Goal: Transaction & Acquisition: Purchase product/service

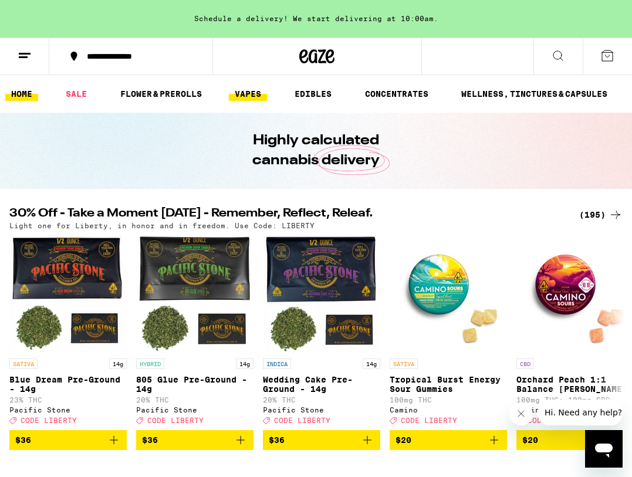
click at [254, 94] on link "VAPES" at bounding box center [248, 94] width 38 height 14
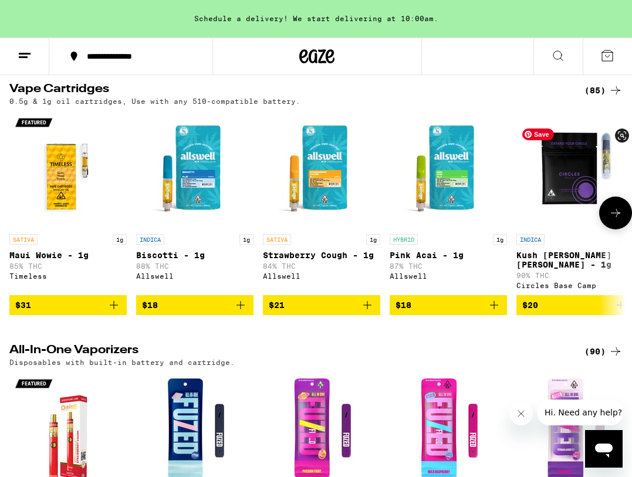
scroll to position [435, 0]
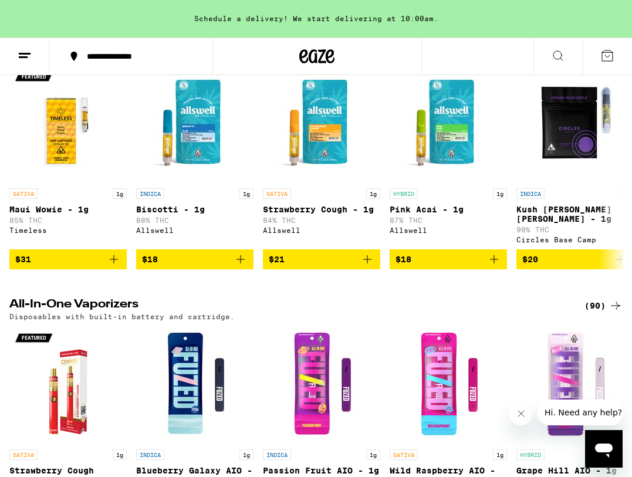
click at [593, 313] on div "(90)" at bounding box center [604, 306] width 38 height 14
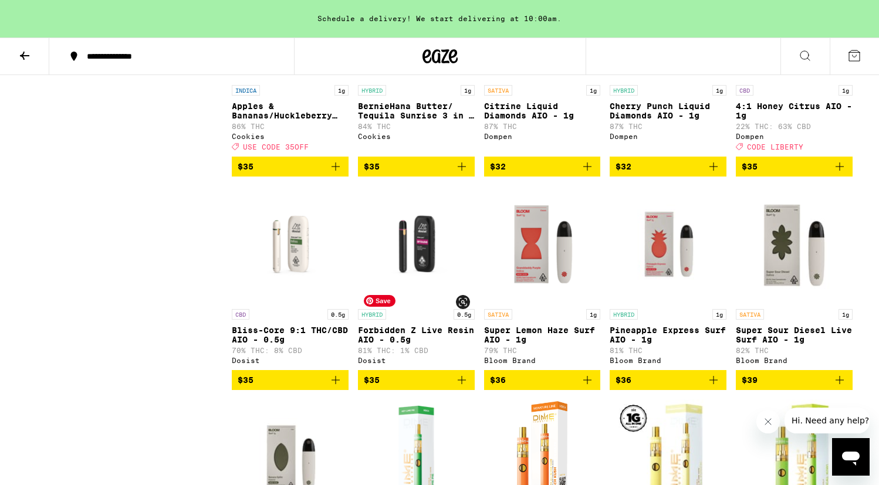
scroll to position [3069, 0]
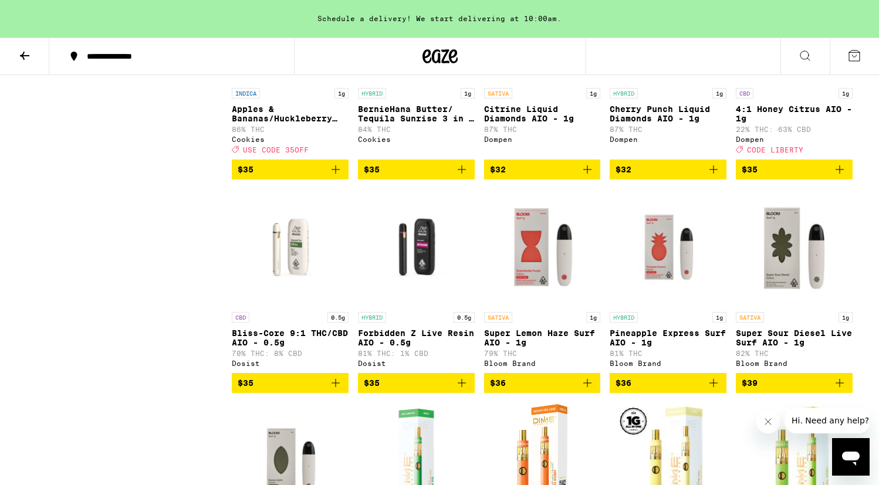
click at [461, 174] on icon "Add to bag" at bounding box center [462, 170] width 8 height 8
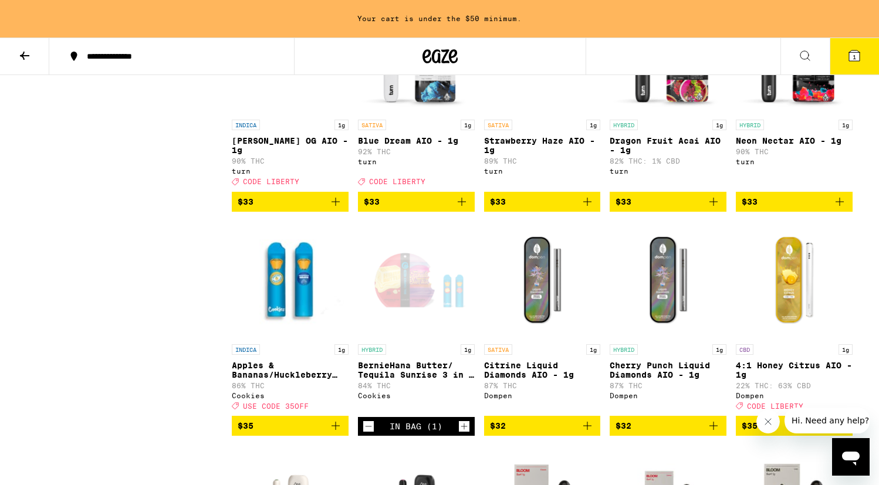
scroll to position [2809, 0]
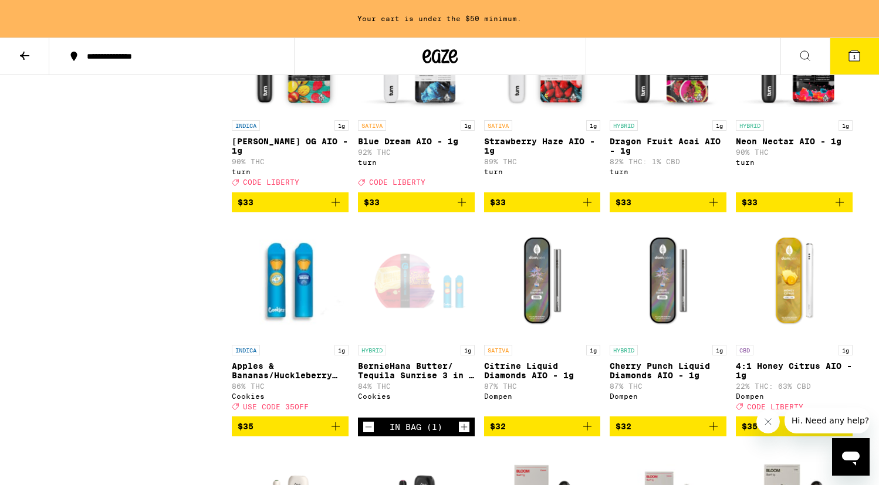
click at [464, 210] on icon "Add to bag" at bounding box center [462, 202] width 14 height 14
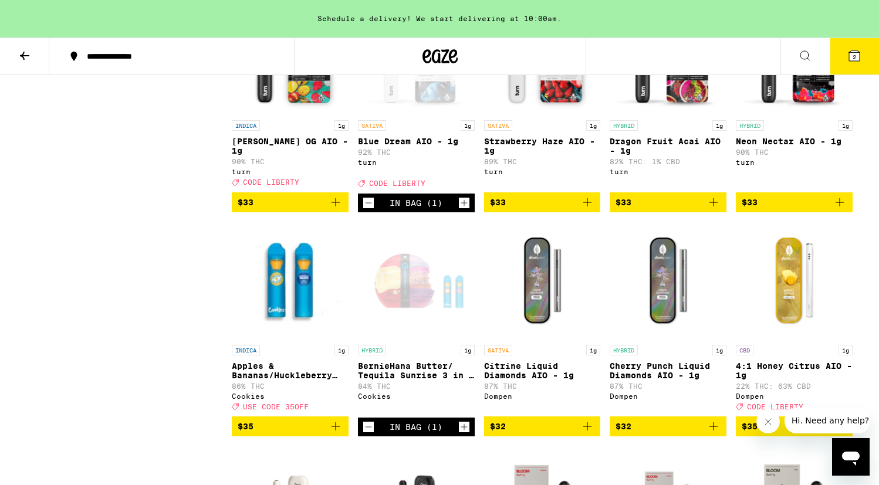
click at [332, 210] on icon "Add to bag" at bounding box center [336, 202] width 14 height 14
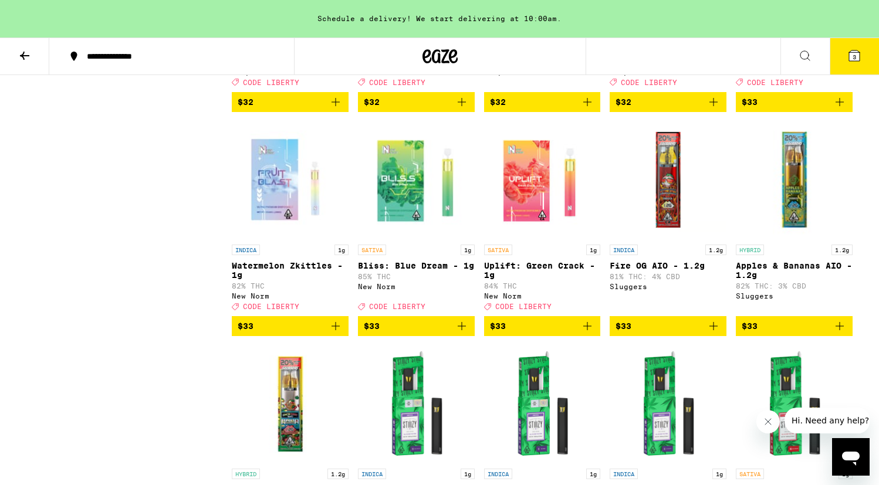
scroll to position [2031, 0]
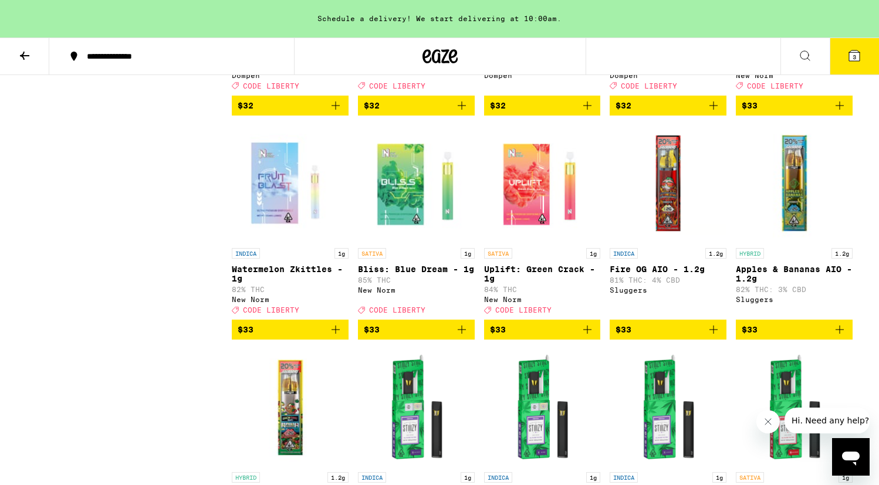
click at [341, 337] on icon "Add to bag" at bounding box center [336, 330] width 14 height 14
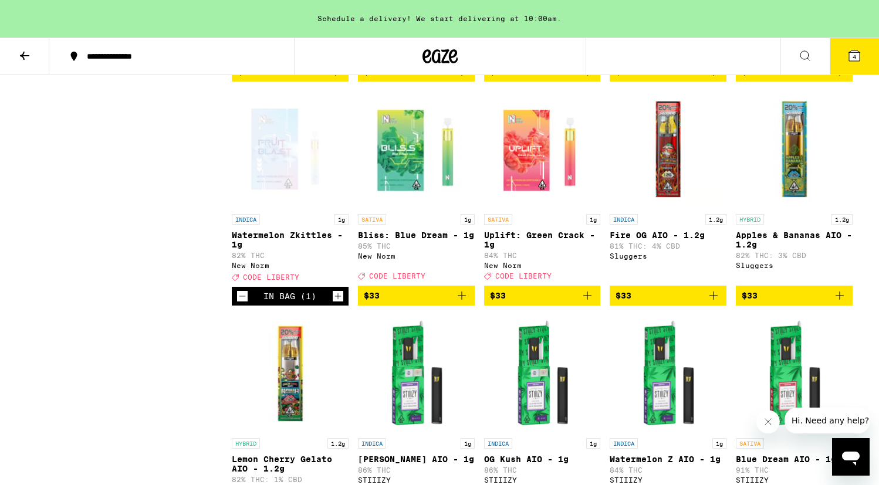
scroll to position [2069, 0]
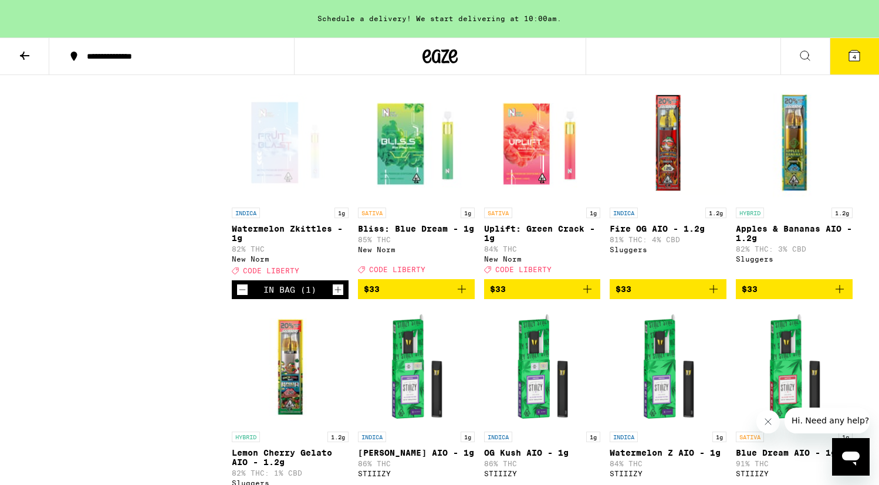
click at [465, 296] on icon "Add to bag" at bounding box center [462, 289] width 14 height 14
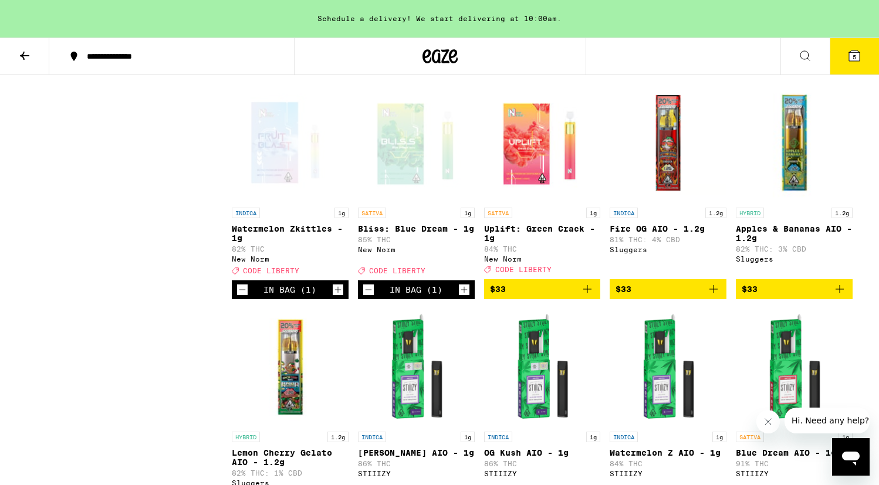
click at [632, 63] on button at bounding box center [805, 56] width 49 height 37
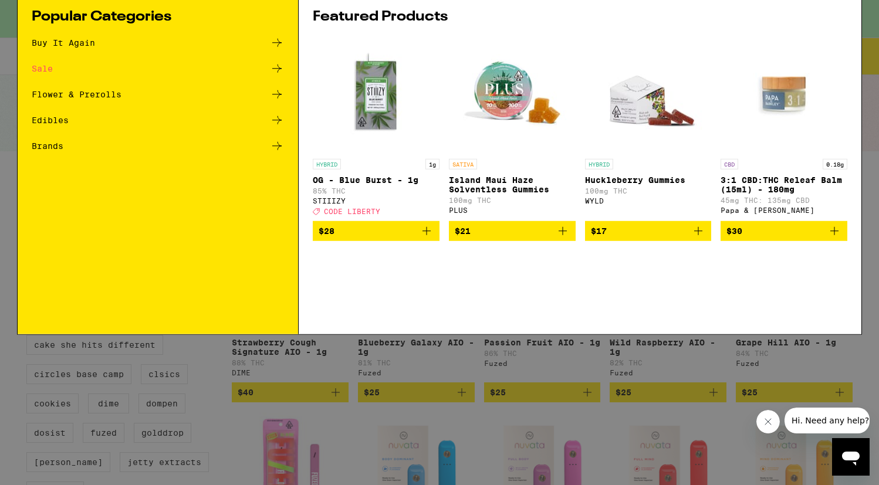
scroll to position [0, 0]
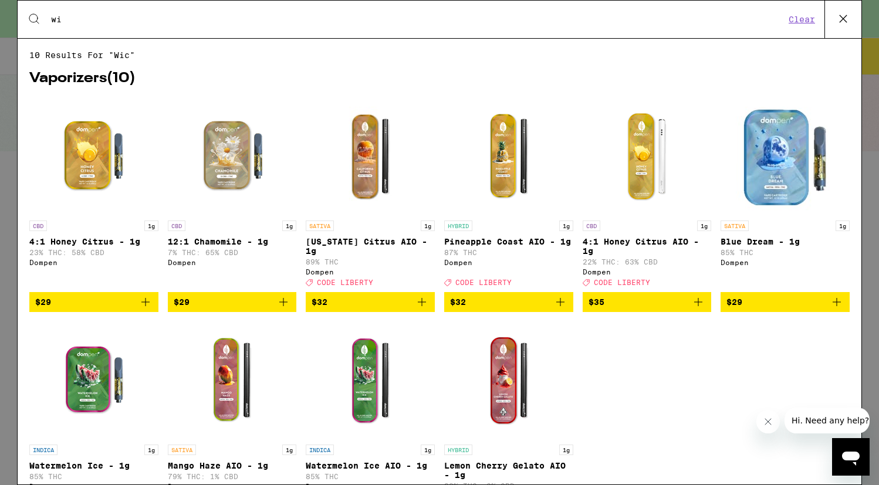
type input "w"
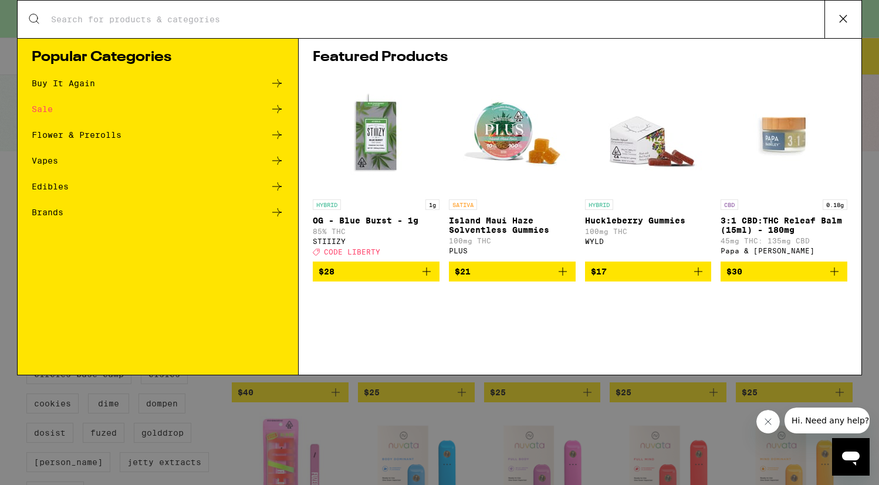
click at [68, 191] on div "Edibles" at bounding box center [50, 187] width 37 height 8
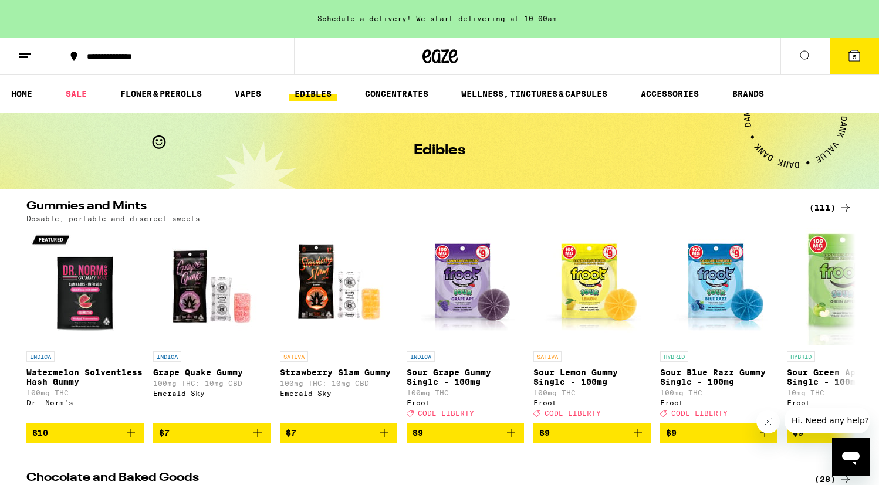
click at [35, 58] on button at bounding box center [24, 56] width 49 height 37
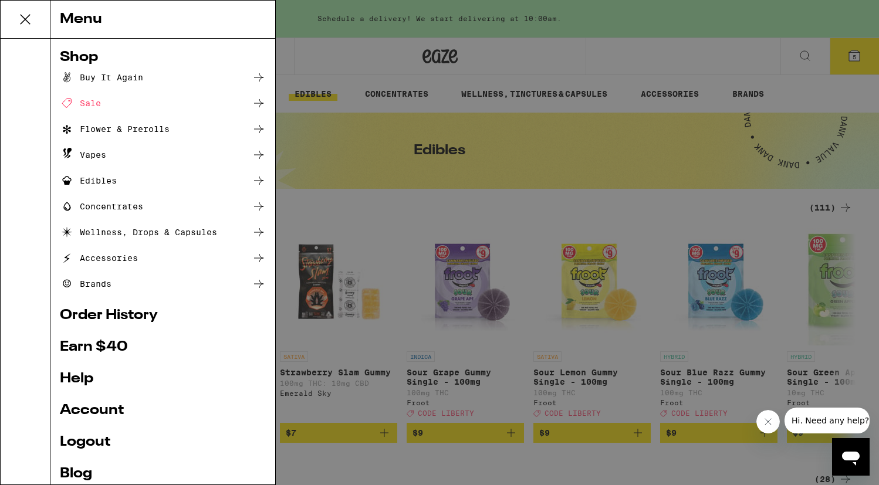
click at [100, 231] on div "Wellness, Drops & Capsules" at bounding box center [138, 232] width 157 height 14
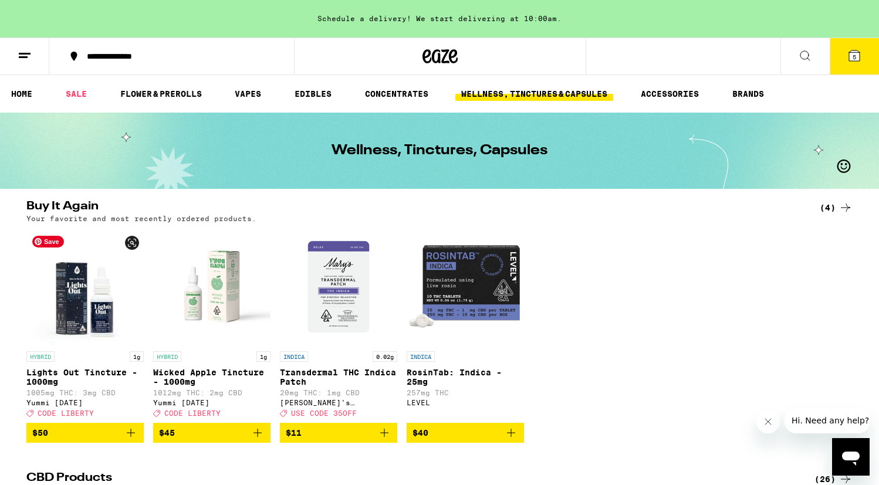
click at [87, 295] on img "Open page for Lights Out Tincture - 1000mg from Yummi Karma" at bounding box center [84, 286] width 117 height 117
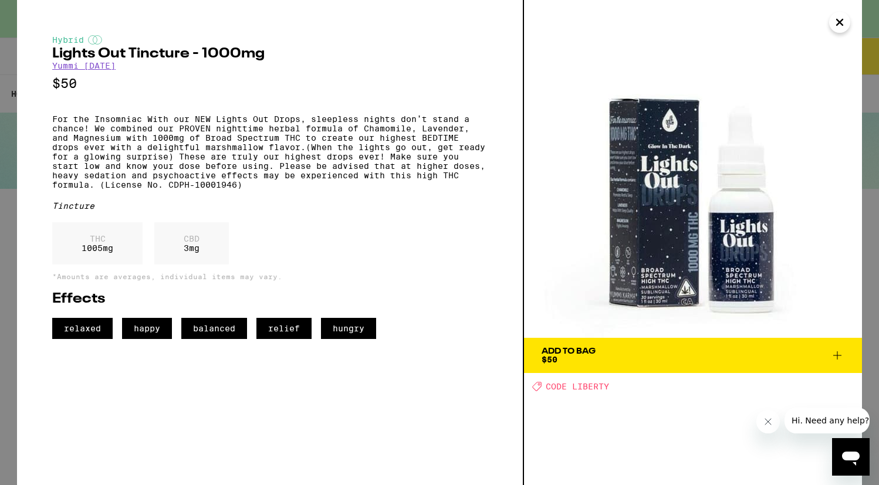
click at [89, 65] on link "Yummi [DATE]" at bounding box center [83, 65] width 63 height 9
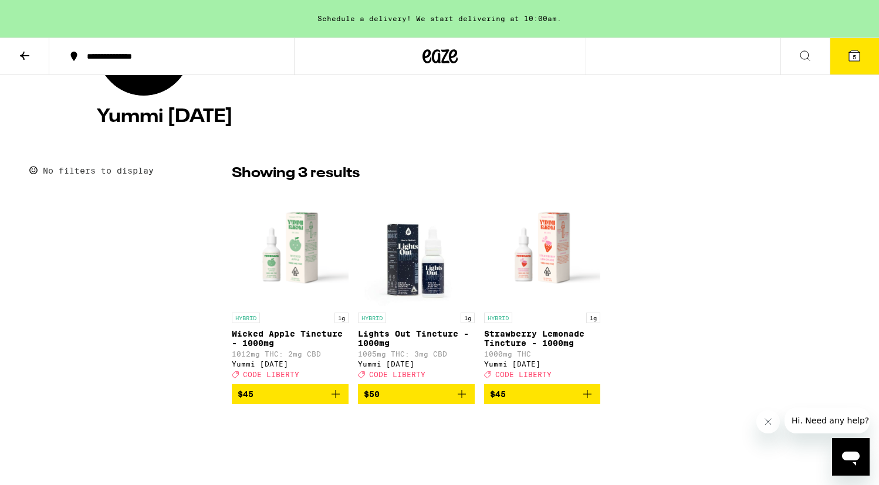
scroll to position [235, 0]
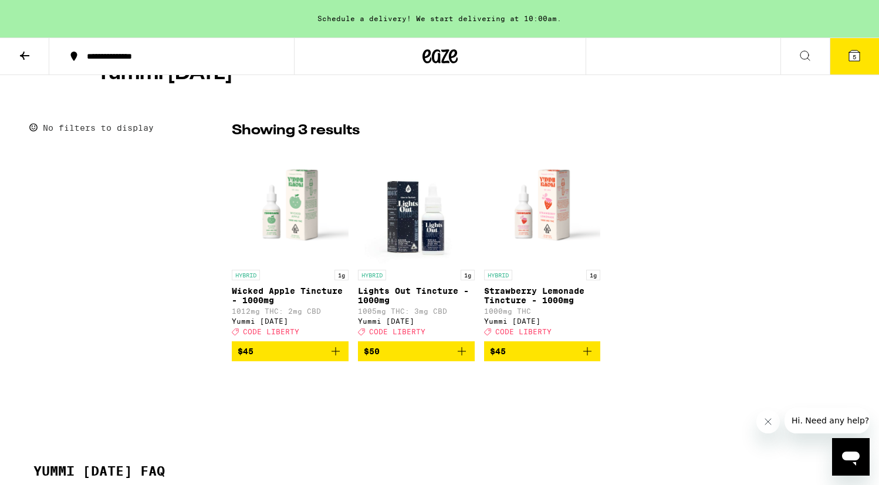
click at [589, 359] on icon "Add to bag" at bounding box center [587, 352] width 14 height 14
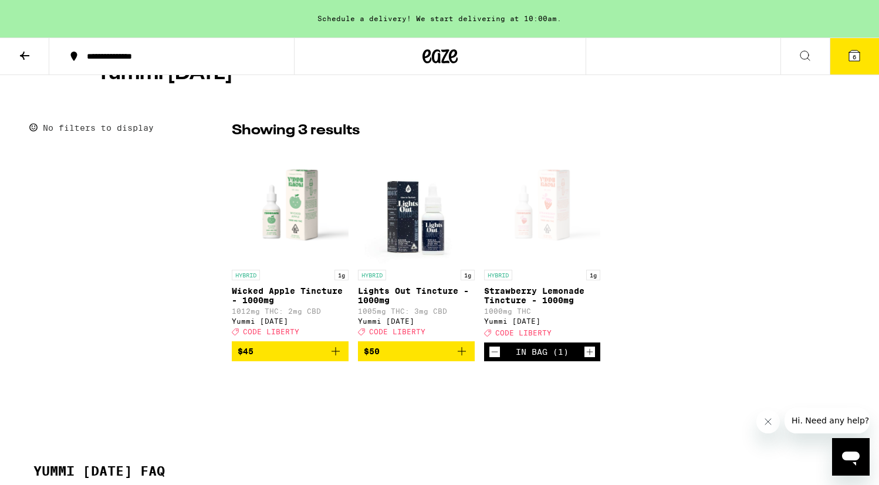
scroll to position [233, 0]
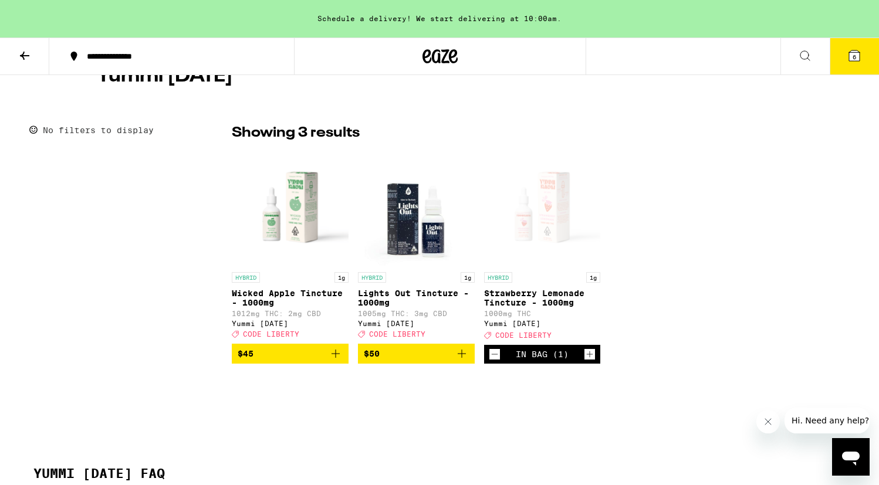
click at [632, 58] on icon at bounding box center [854, 55] width 11 height 11
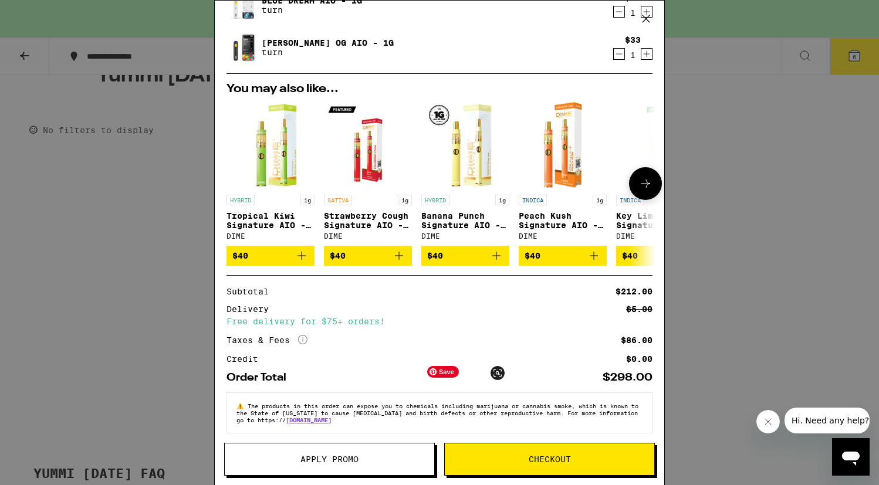
scroll to position [266, 0]
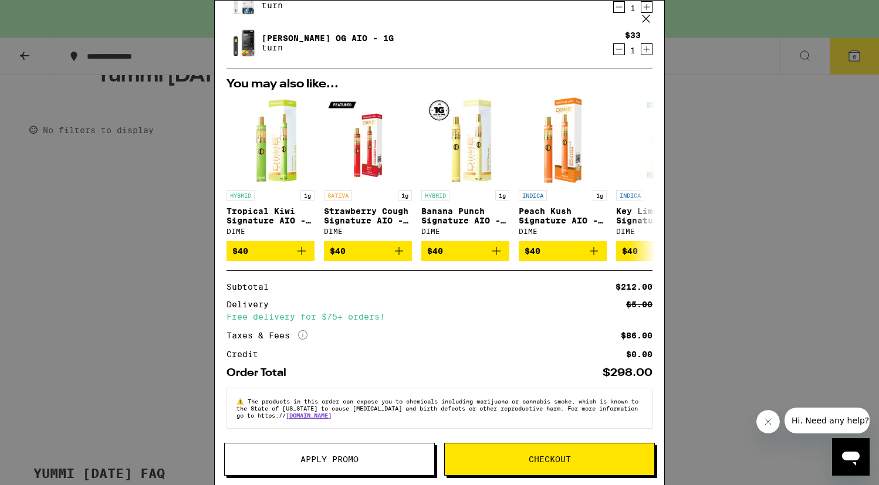
click at [380, 466] on button "Apply Promo" at bounding box center [329, 459] width 211 height 33
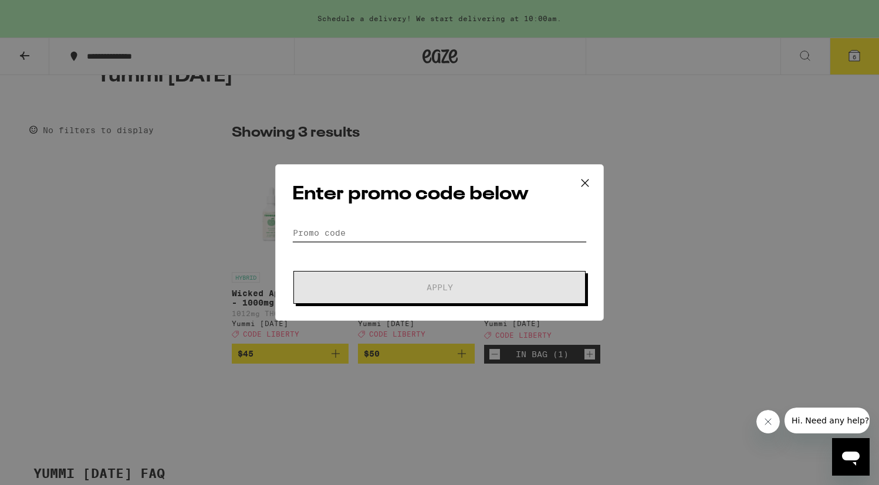
click at [370, 224] on input "Promo Code" at bounding box center [439, 233] width 295 height 18
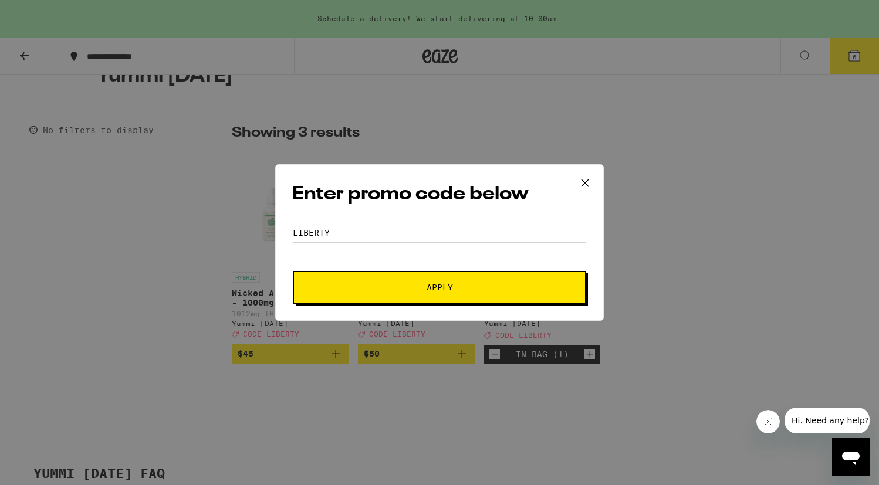
type input "liberty"
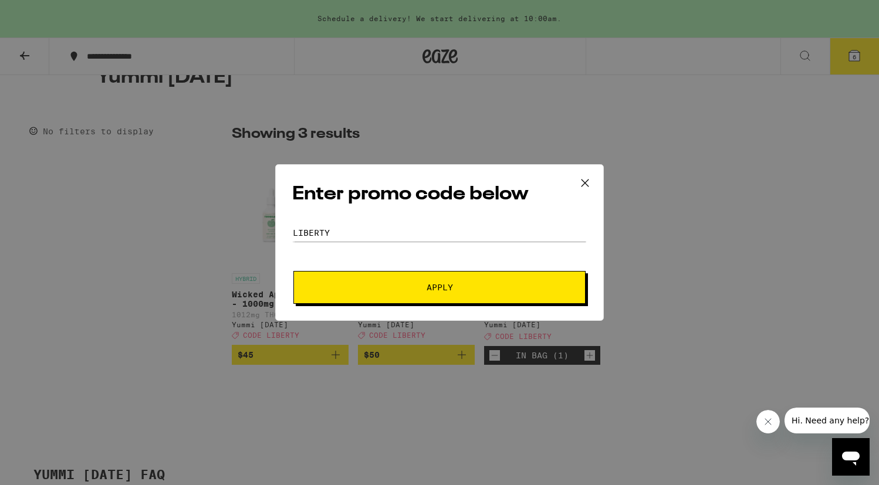
click at [373, 282] on button "Apply" at bounding box center [439, 287] width 292 height 33
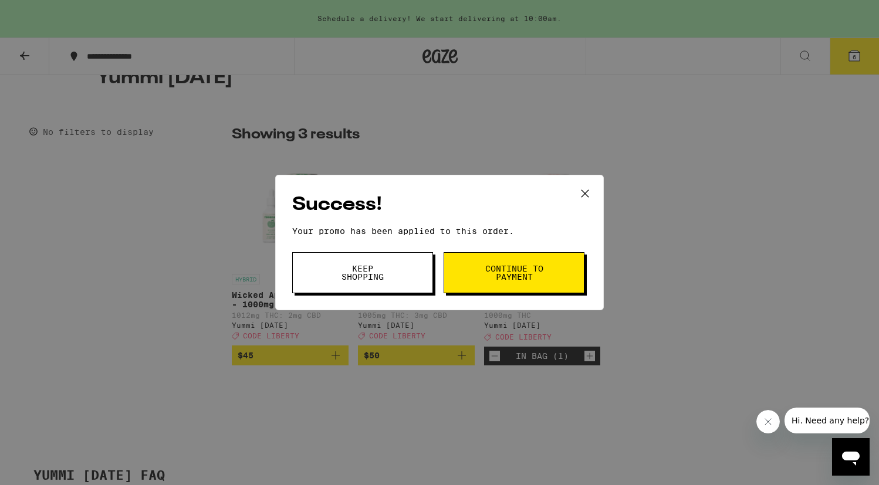
click at [466, 270] on button "Continue to payment" at bounding box center [514, 272] width 141 height 41
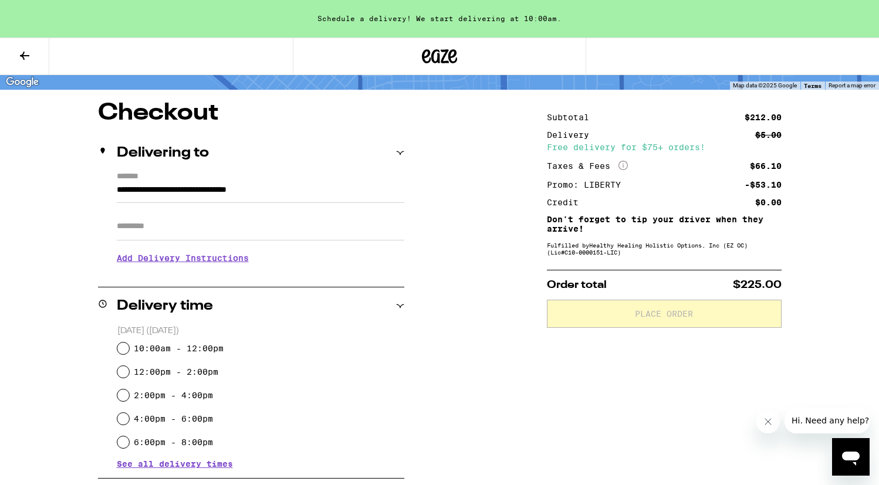
scroll to position [180, 0]
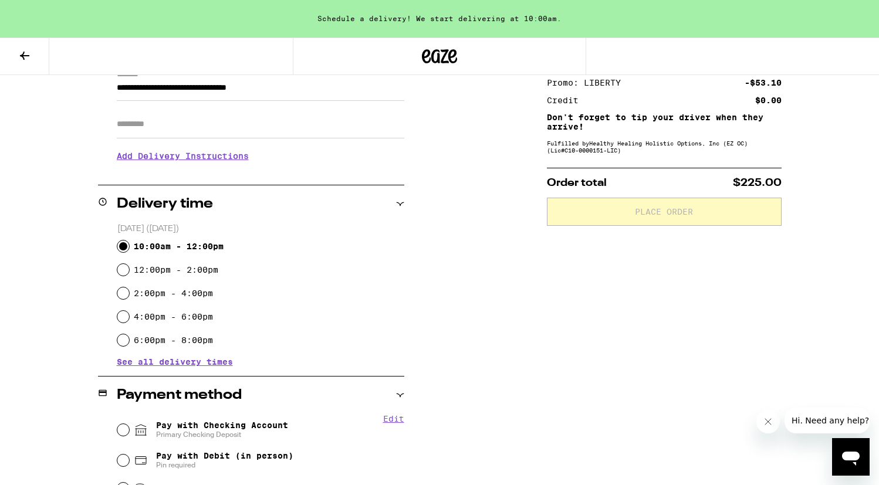
click at [122, 244] on input "10:00am - 12:00pm" at bounding box center [123, 247] width 12 height 12
radio input "true"
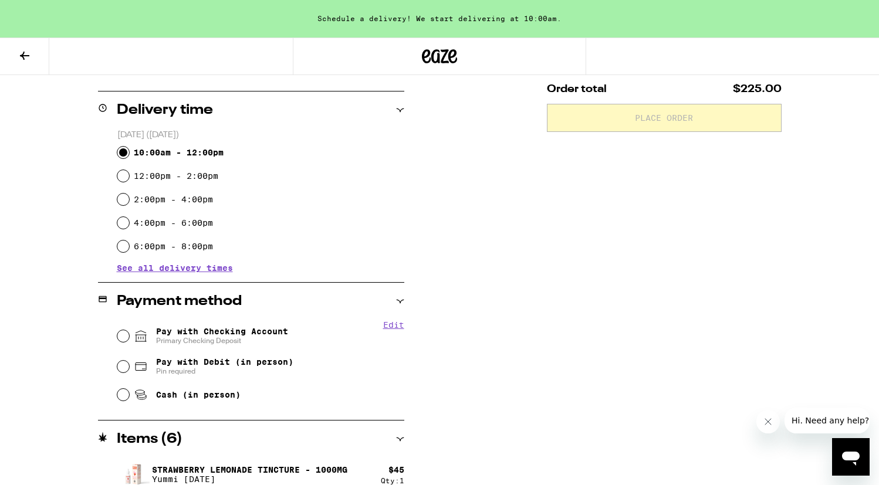
scroll to position [275, 0]
click at [124, 336] on input "Pay with Checking Account Primary Checking Deposit" at bounding box center [123, 336] width 12 height 12
radio input "true"
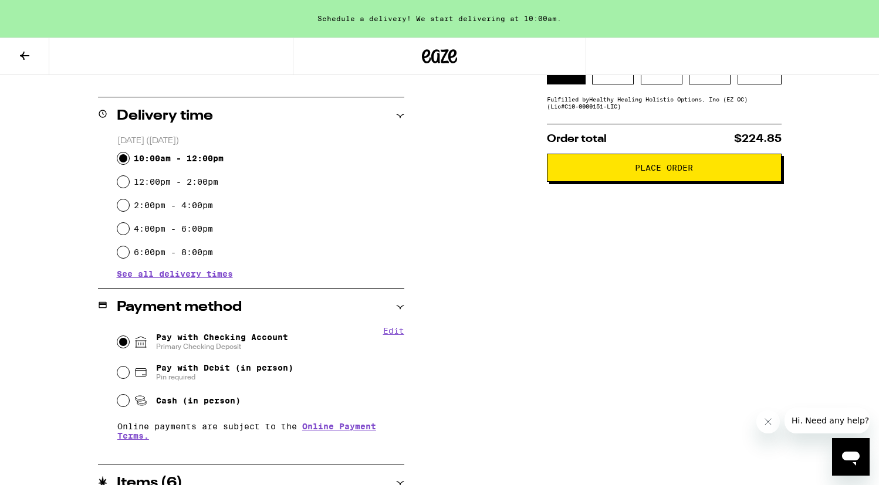
scroll to position [280, 0]
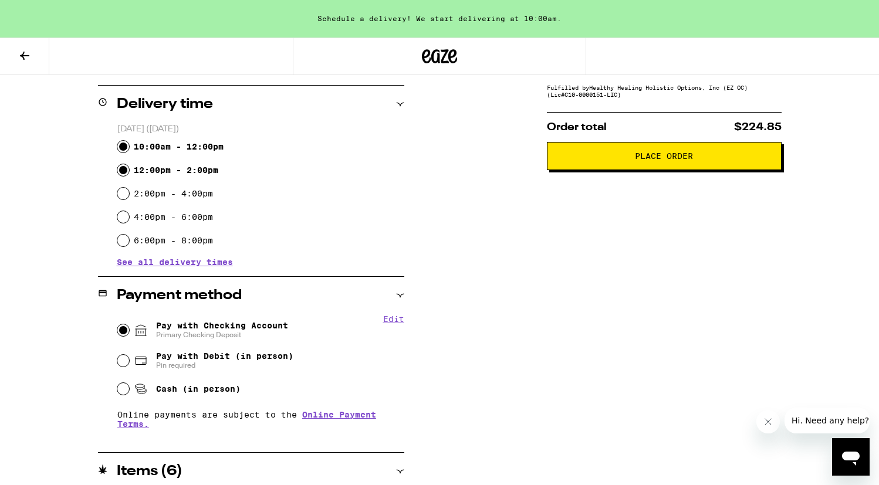
click at [123, 174] on input "12:00pm - 2:00pm" at bounding box center [123, 170] width 12 height 12
radio input "true"
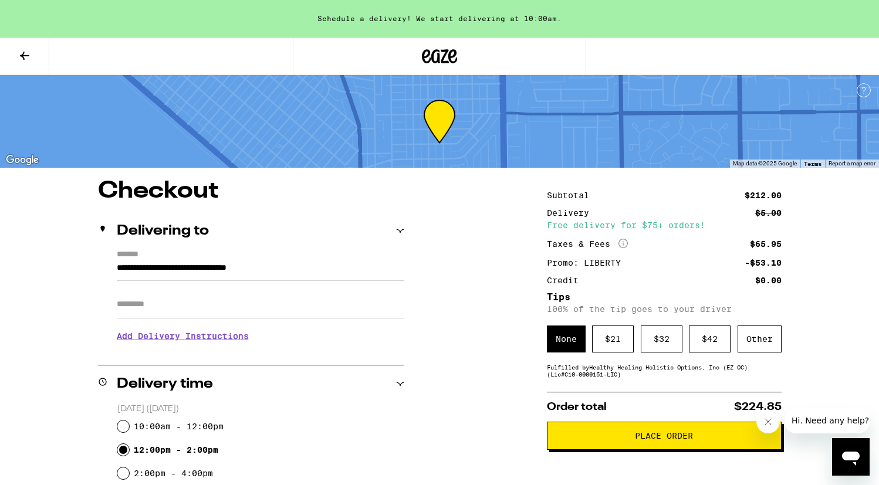
scroll to position [49, 0]
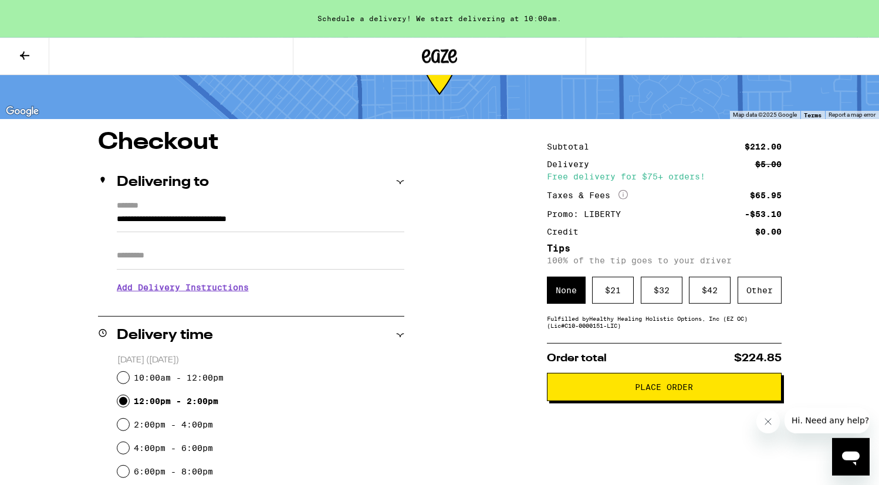
click at [626, 391] on span "Place Order" at bounding box center [664, 387] width 215 height 8
